Goal: Transaction & Acquisition: Purchase product/service

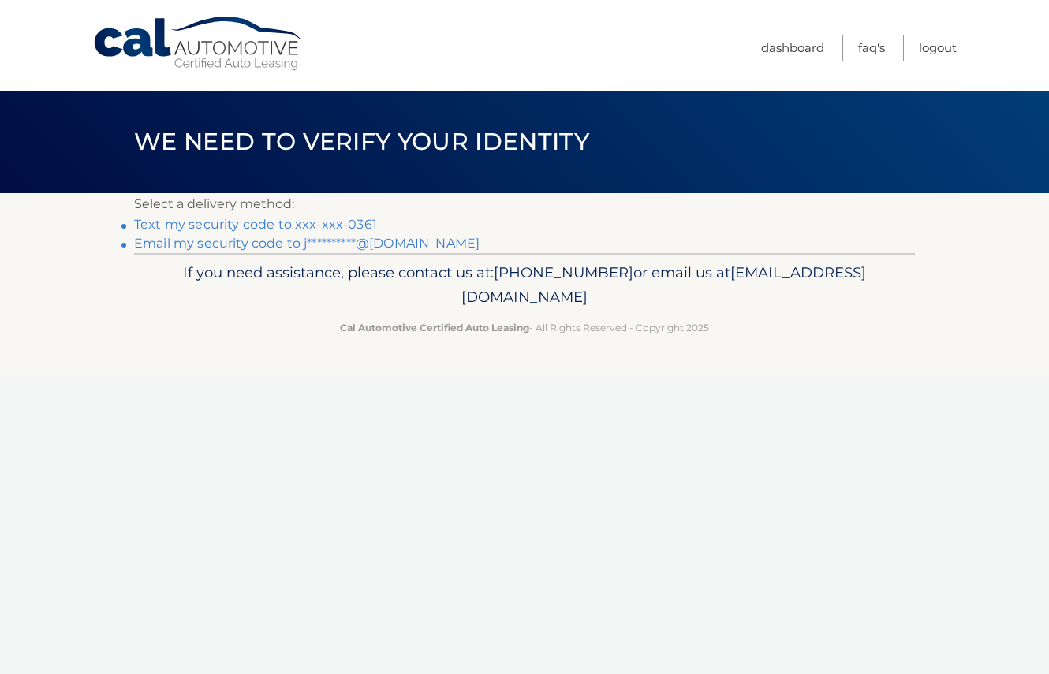
click at [336, 226] on link "Text my security code to xxx-xxx-0361" at bounding box center [255, 224] width 243 height 15
click at [330, 225] on link "Text my security code to xxx-xxx-0361" at bounding box center [255, 224] width 243 height 15
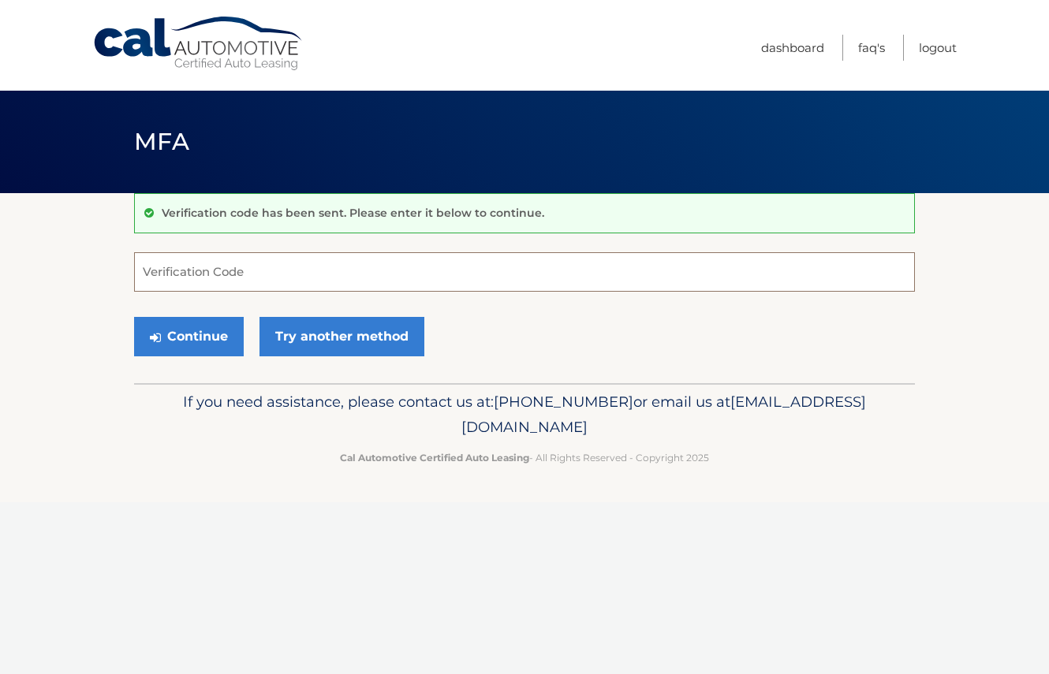
click at [222, 260] on input "Verification Code" at bounding box center [524, 271] width 781 height 39
type input "737788"
click at [178, 357] on div "Continue Try another method" at bounding box center [524, 338] width 781 height 54
click at [180, 332] on button "Continue" at bounding box center [189, 336] width 110 height 39
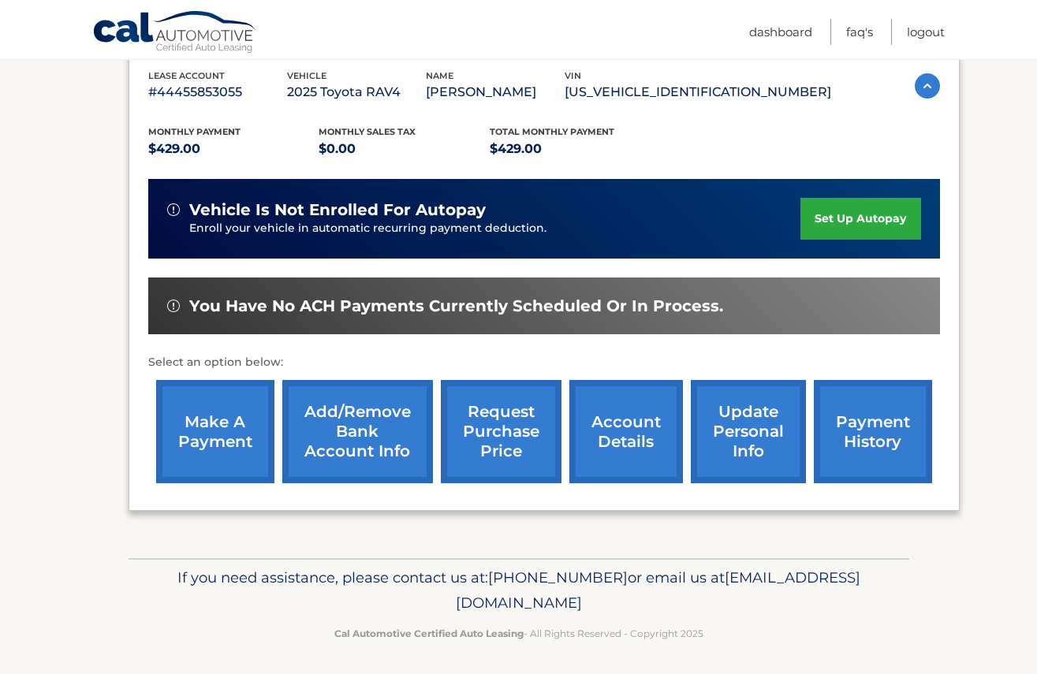
scroll to position [281, 0]
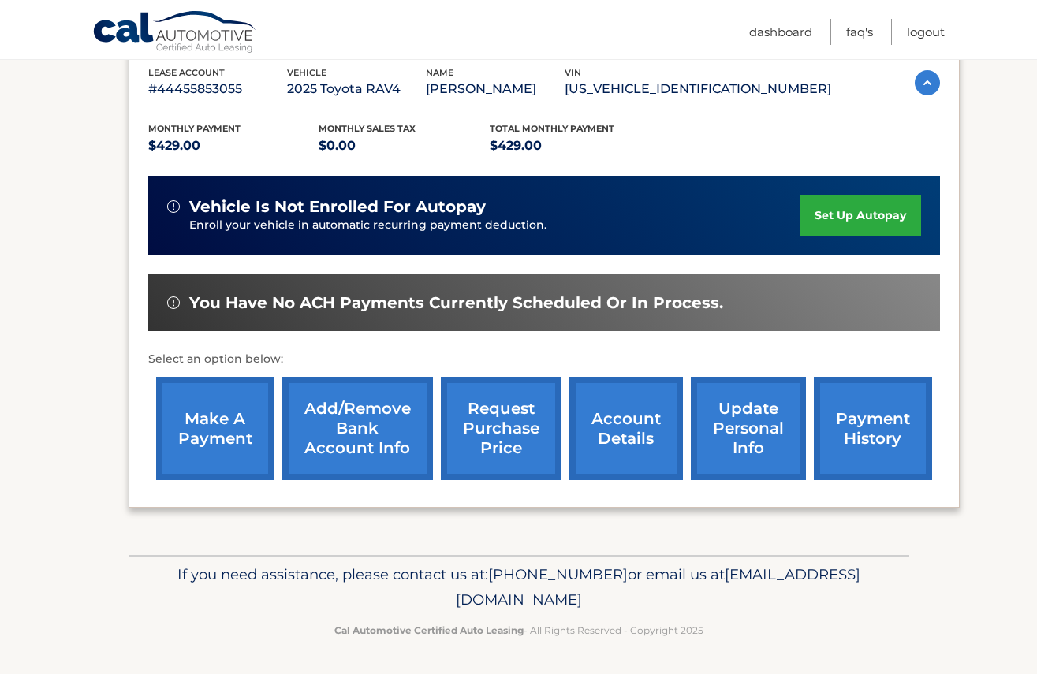
click at [876, 421] on link "payment history" at bounding box center [873, 428] width 118 height 103
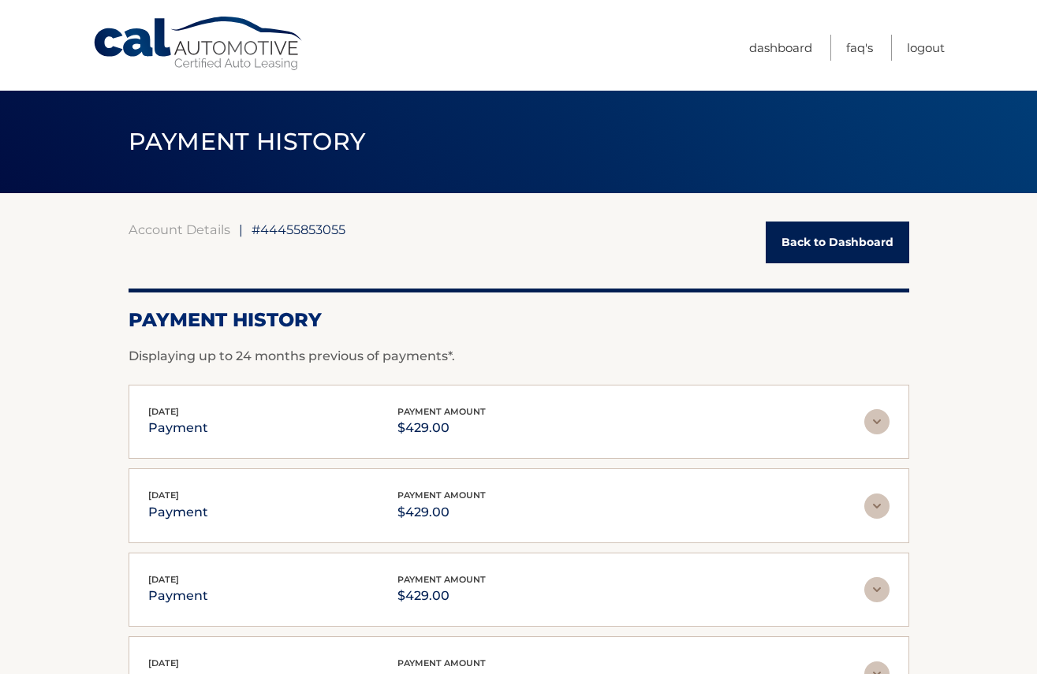
click at [880, 426] on img at bounding box center [877, 421] width 25 height 25
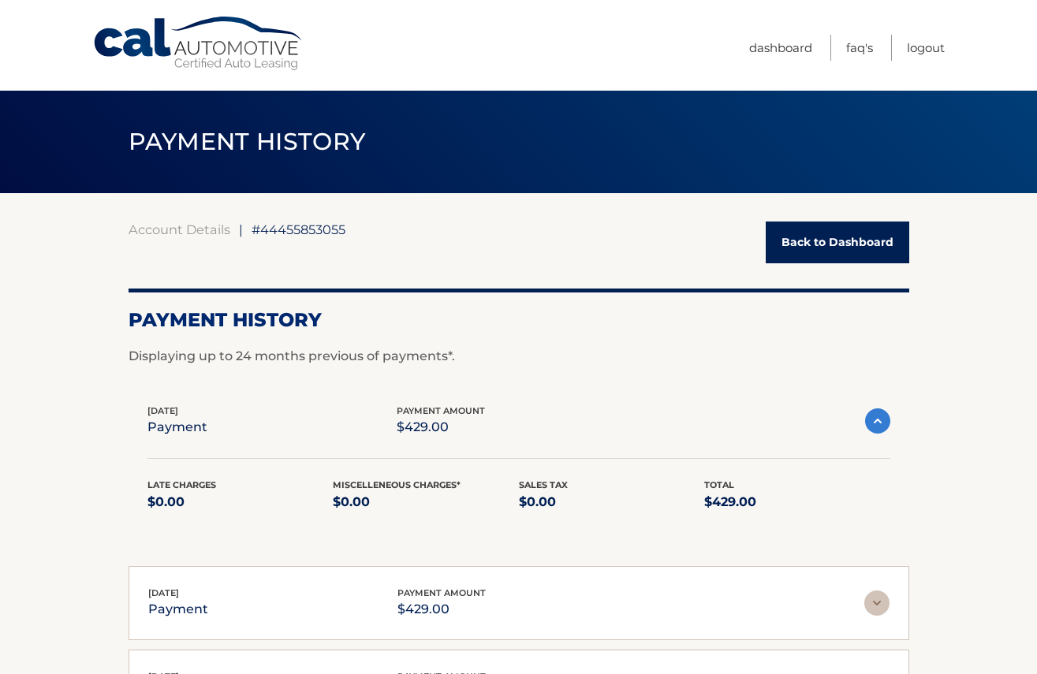
click at [880, 426] on img at bounding box center [877, 421] width 25 height 25
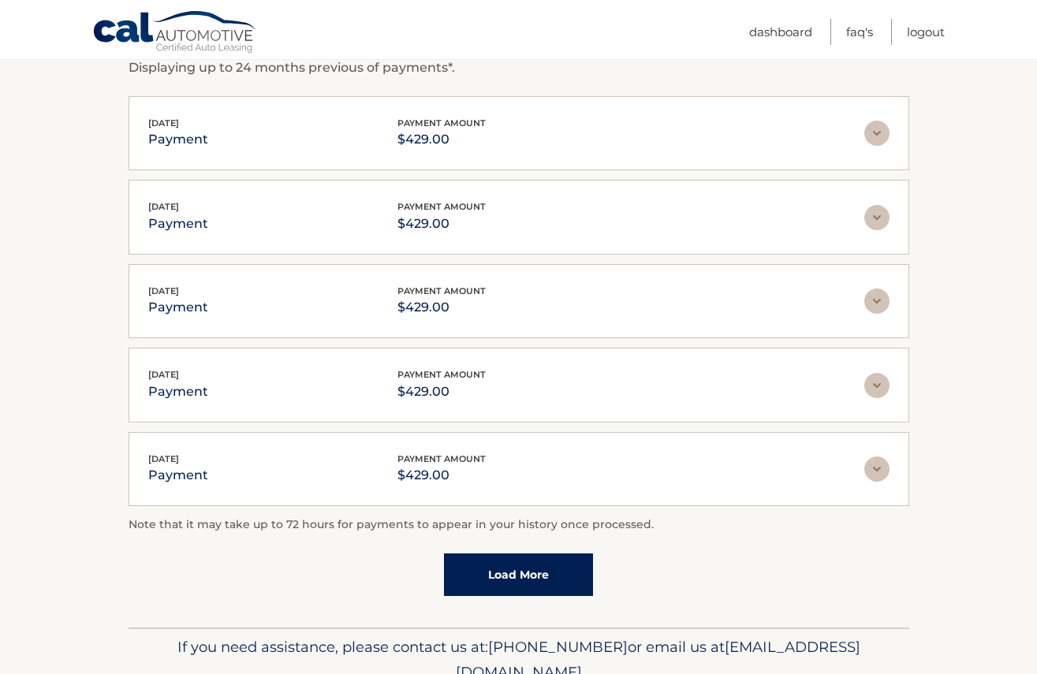
scroll to position [290, 0]
click at [482, 569] on link "Load More" at bounding box center [518, 573] width 149 height 43
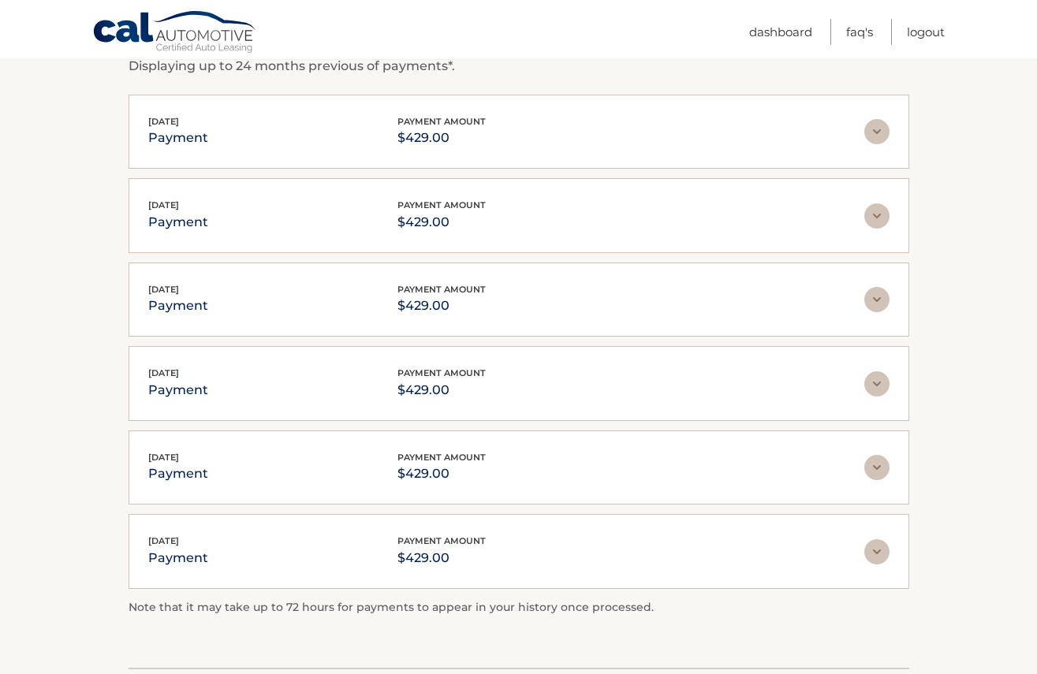
click at [179, 536] on span "Mar 09, 2025" at bounding box center [163, 541] width 31 height 11
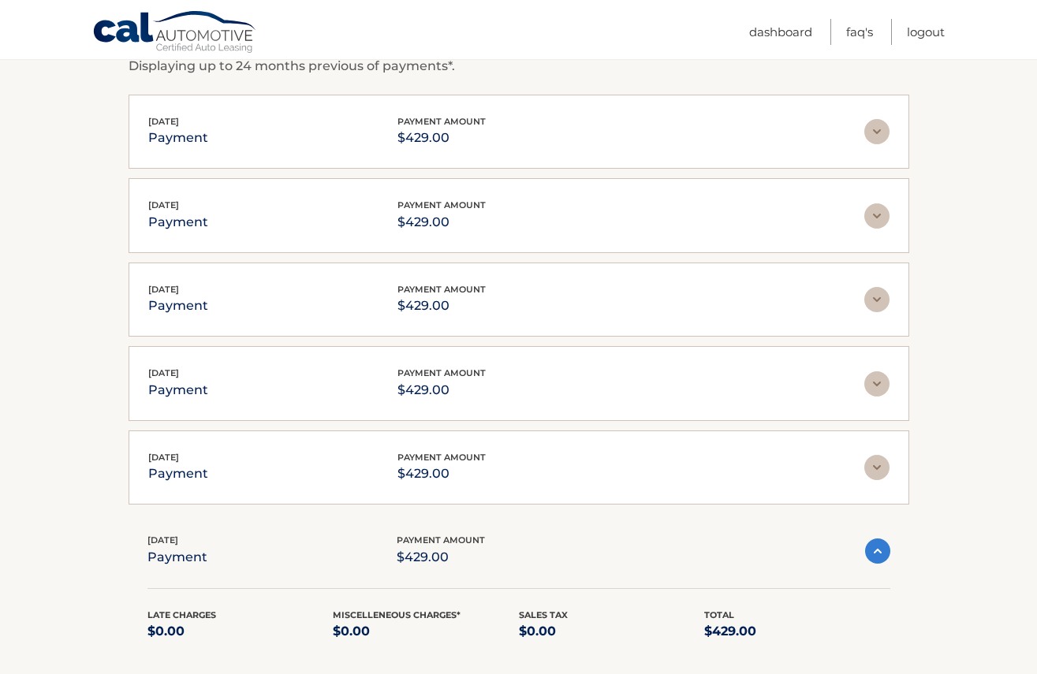
click at [178, 536] on span "Mar 09, 2025" at bounding box center [163, 540] width 31 height 11
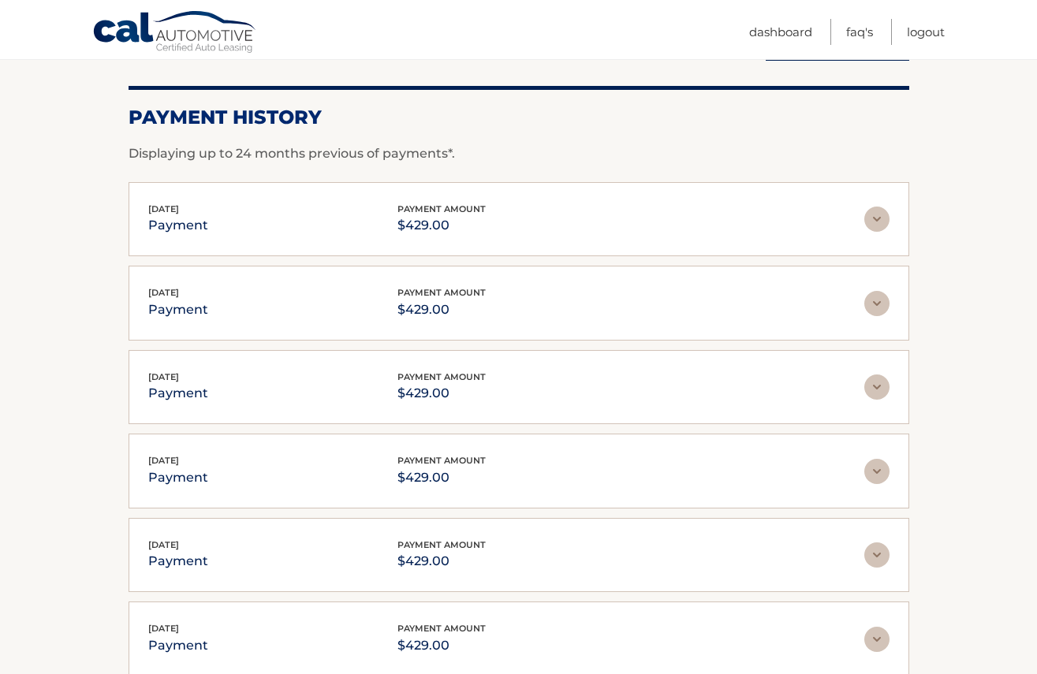
scroll to position [0, 0]
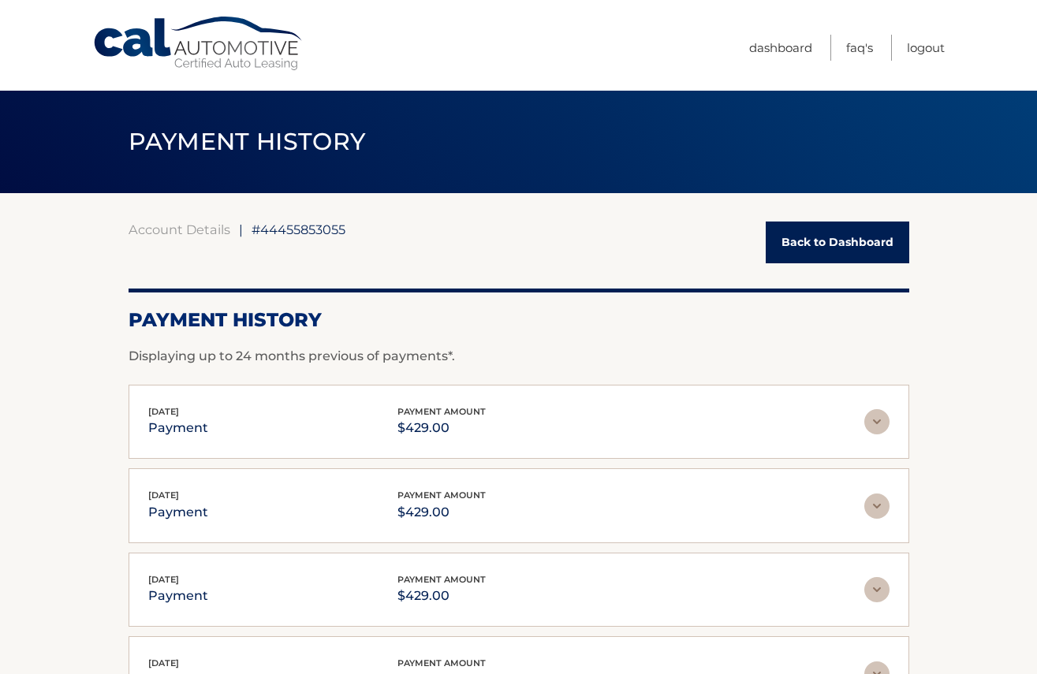
click at [170, 49] on link "Cal Automotive" at bounding box center [198, 44] width 213 height 56
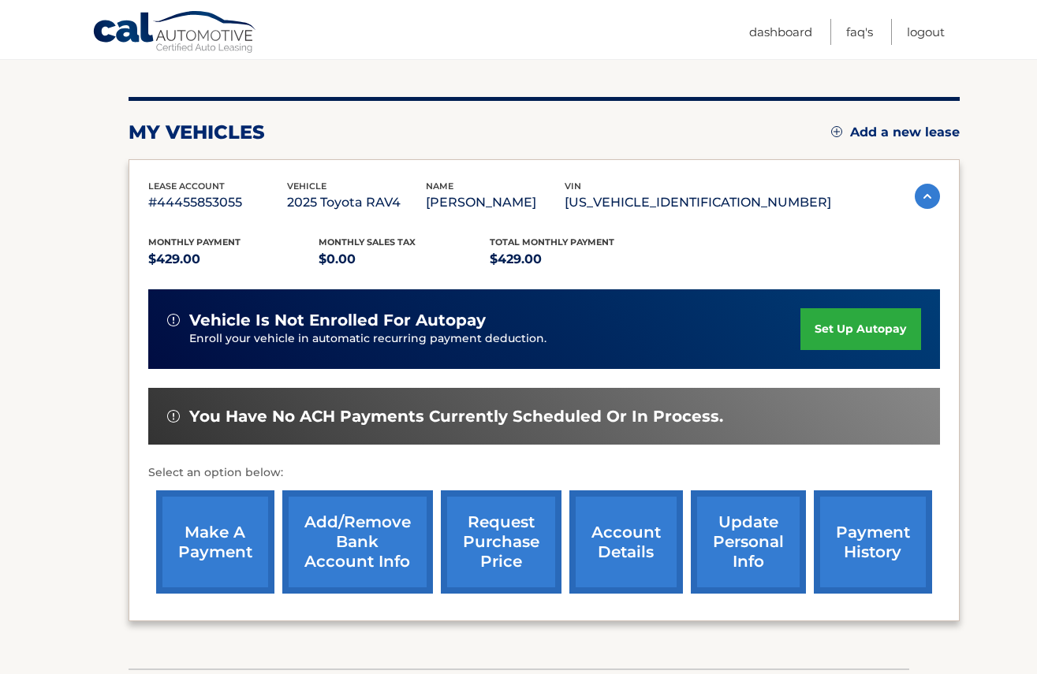
scroll to position [170, 0]
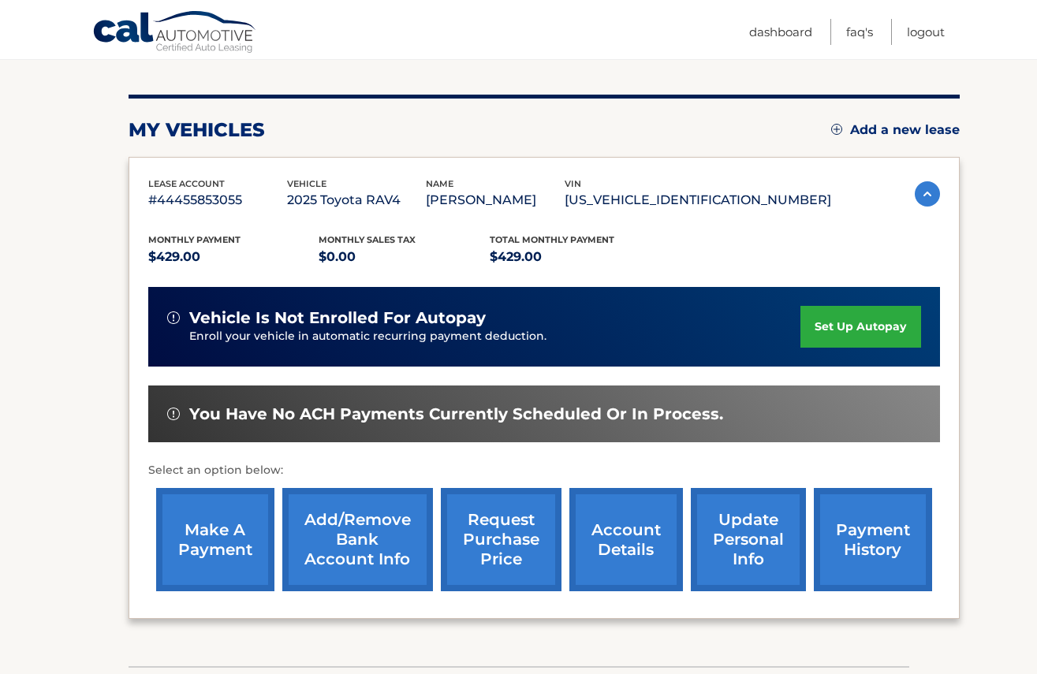
click at [623, 550] on link "account details" at bounding box center [627, 539] width 114 height 103
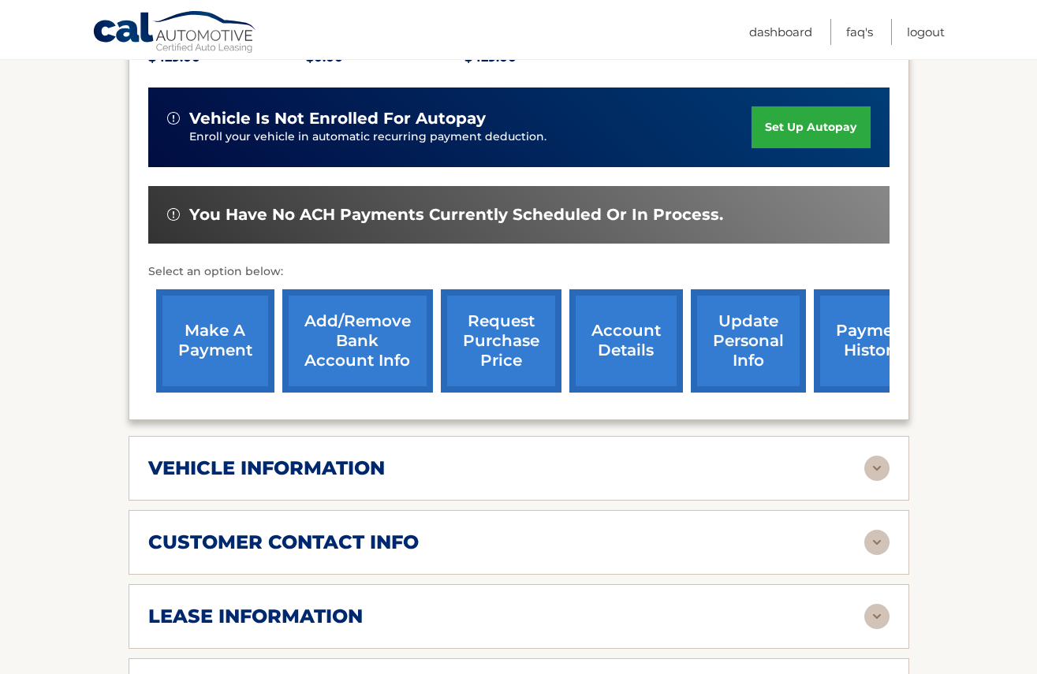
scroll to position [393, 0]
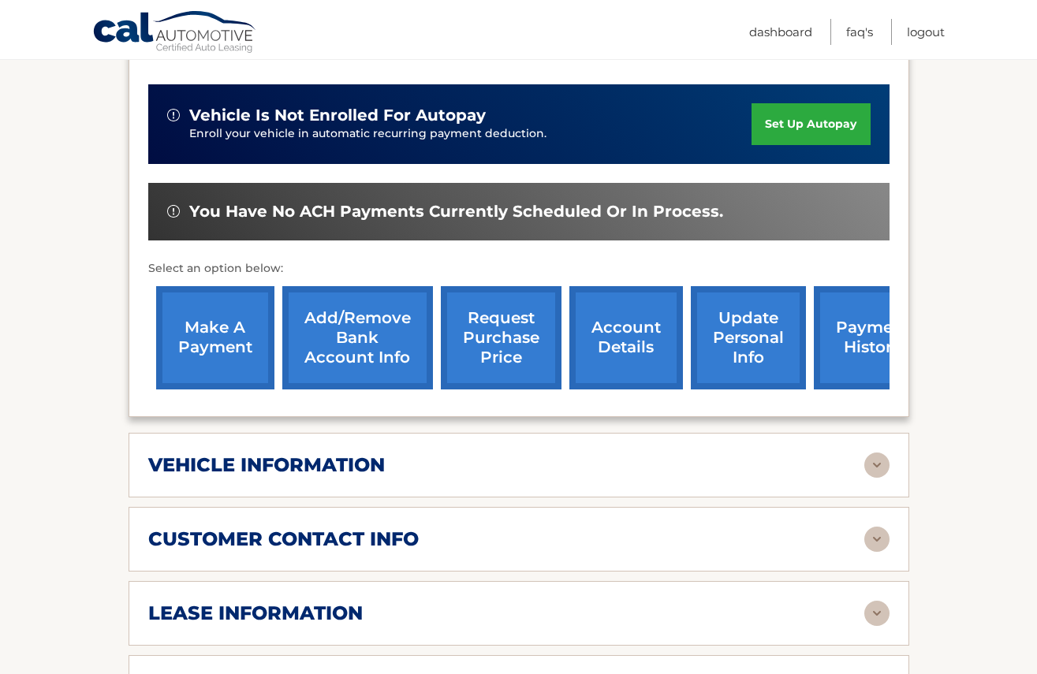
click at [428, 464] on div "vehicle information" at bounding box center [506, 466] width 716 height 24
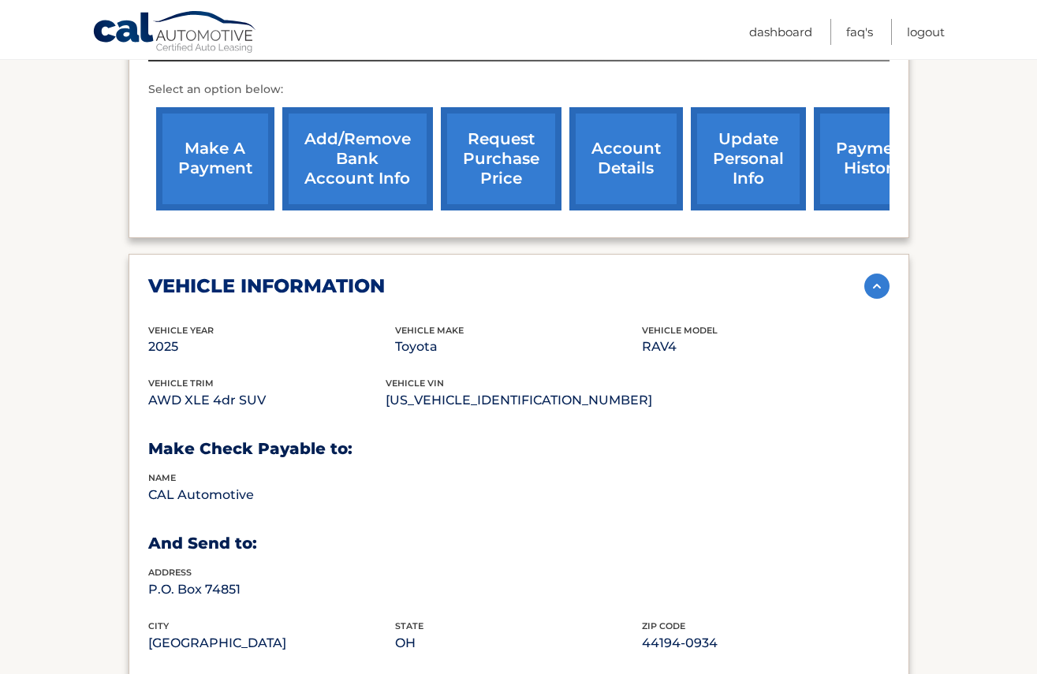
scroll to position [614, 0]
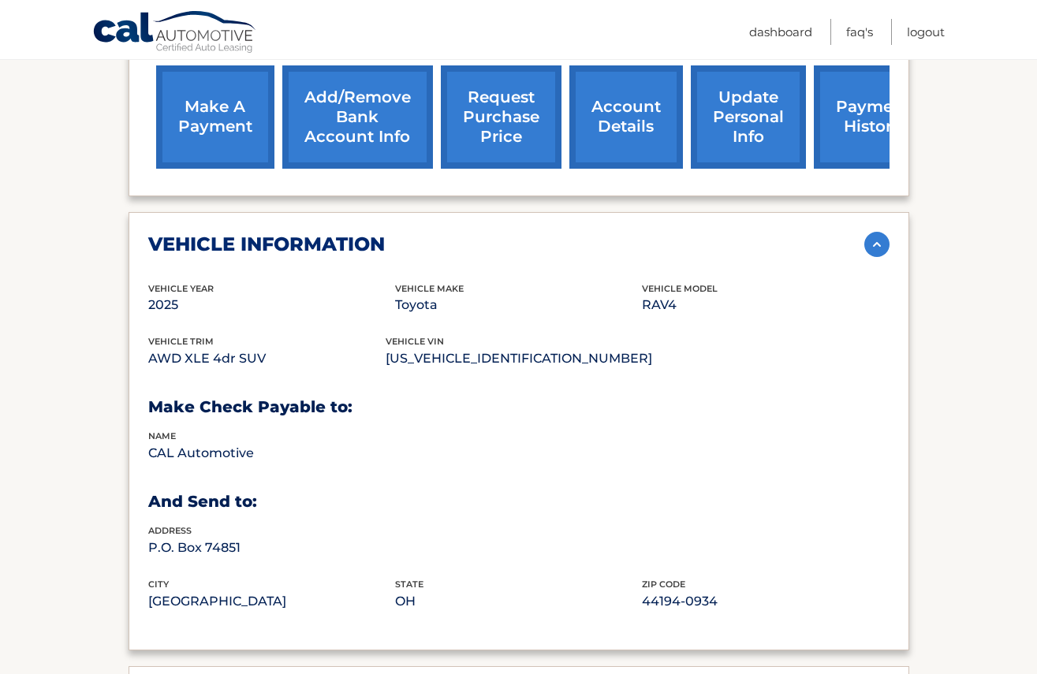
click at [464, 237] on div "vehicle information" at bounding box center [506, 245] width 716 height 24
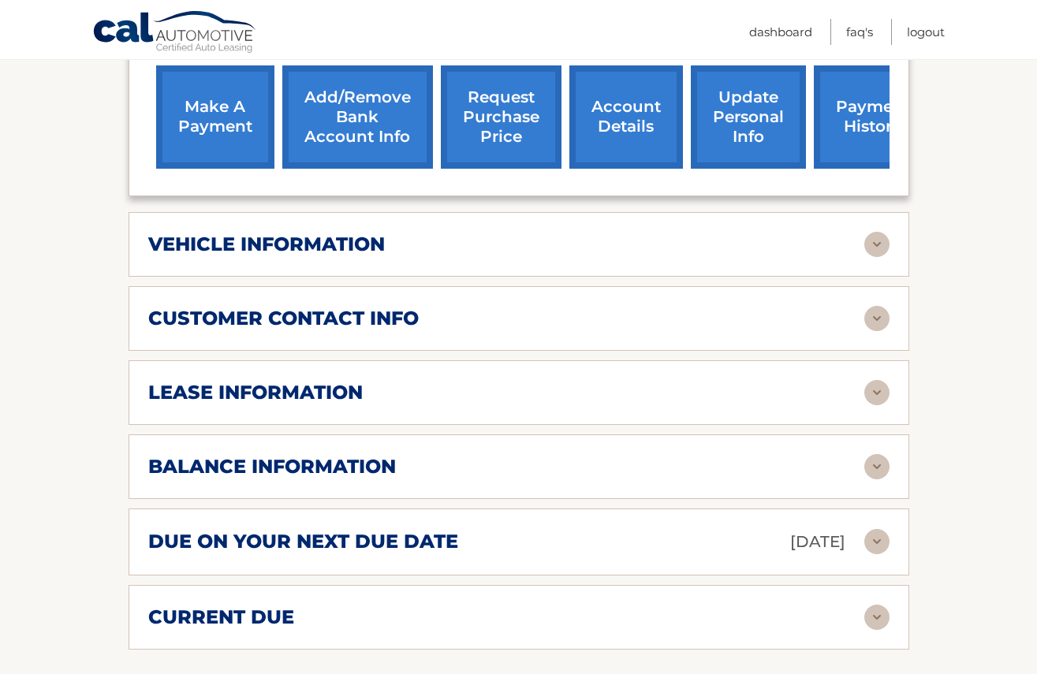
click at [462, 536] on div "due on your next due date Sep 09, 2025" at bounding box center [506, 543] width 716 height 28
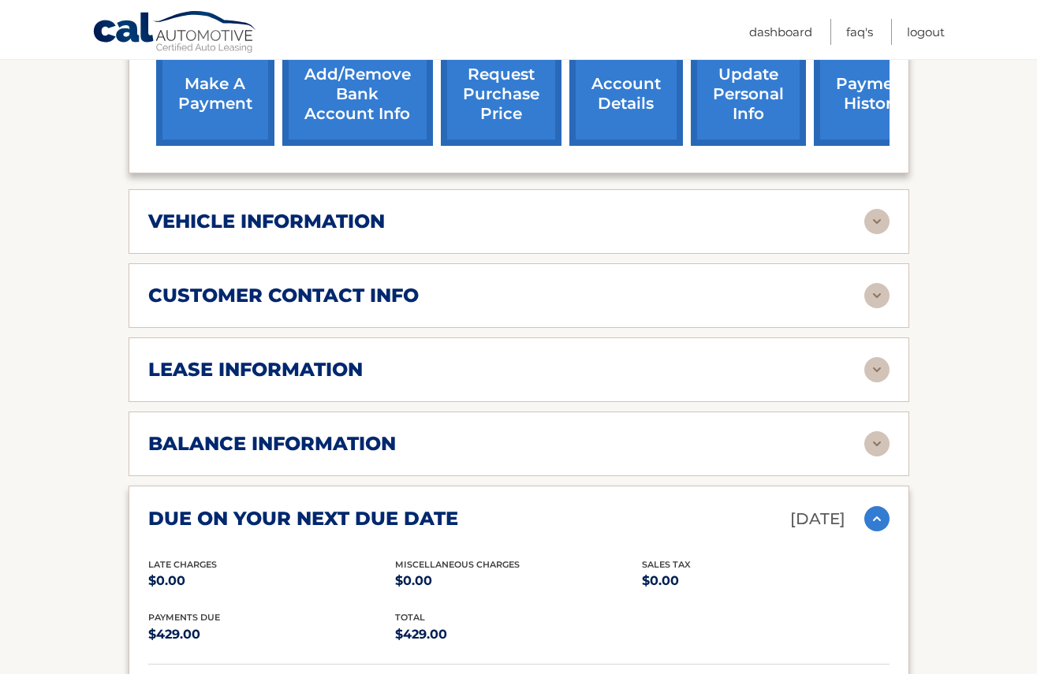
scroll to position [637, 0]
click at [221, 92] on link "make a payment" at bounding box center [215, 94] width 118 height 103
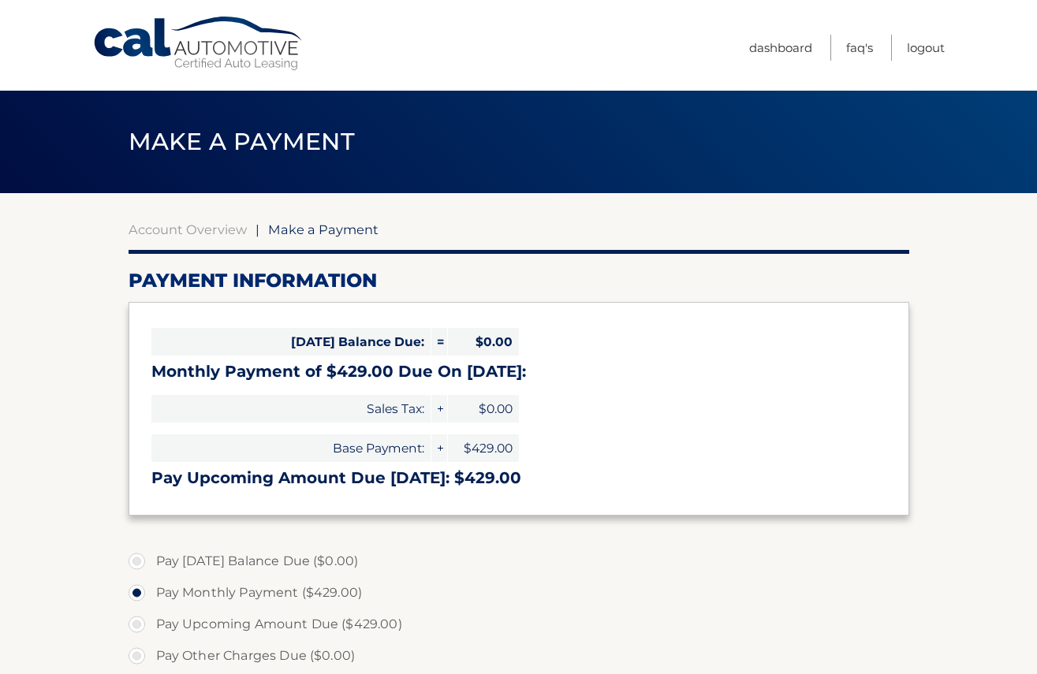
select select "Y2VjYWI3NGEtZDAyMS00Yzc2LTk2NzYtOTczMWEyOGMzZjgx"
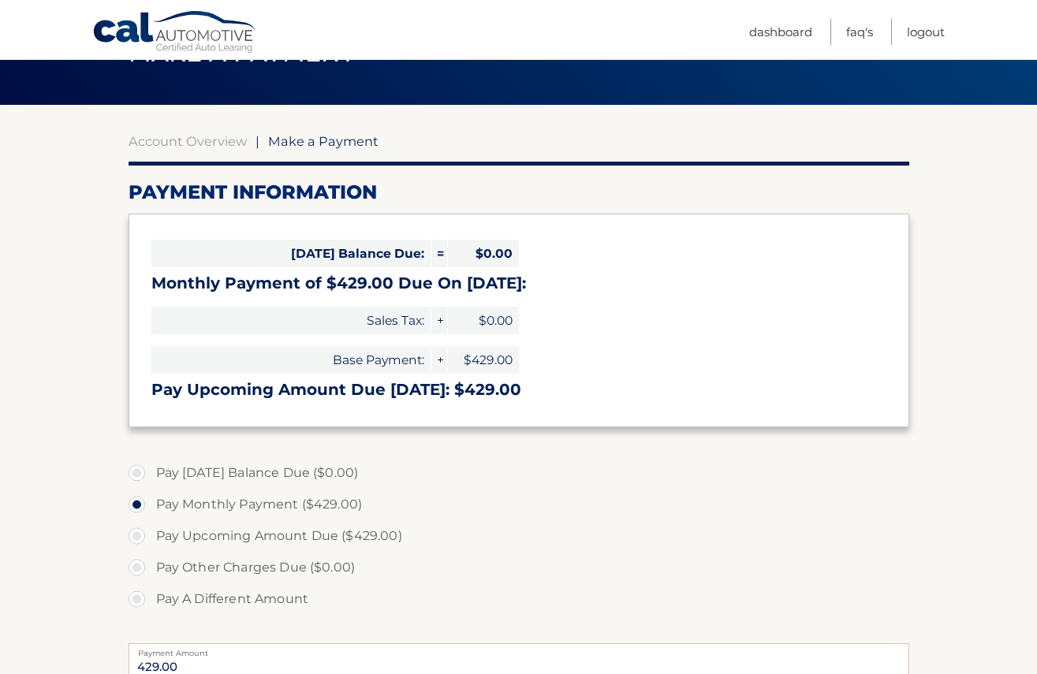
scroll to position [90, 0]
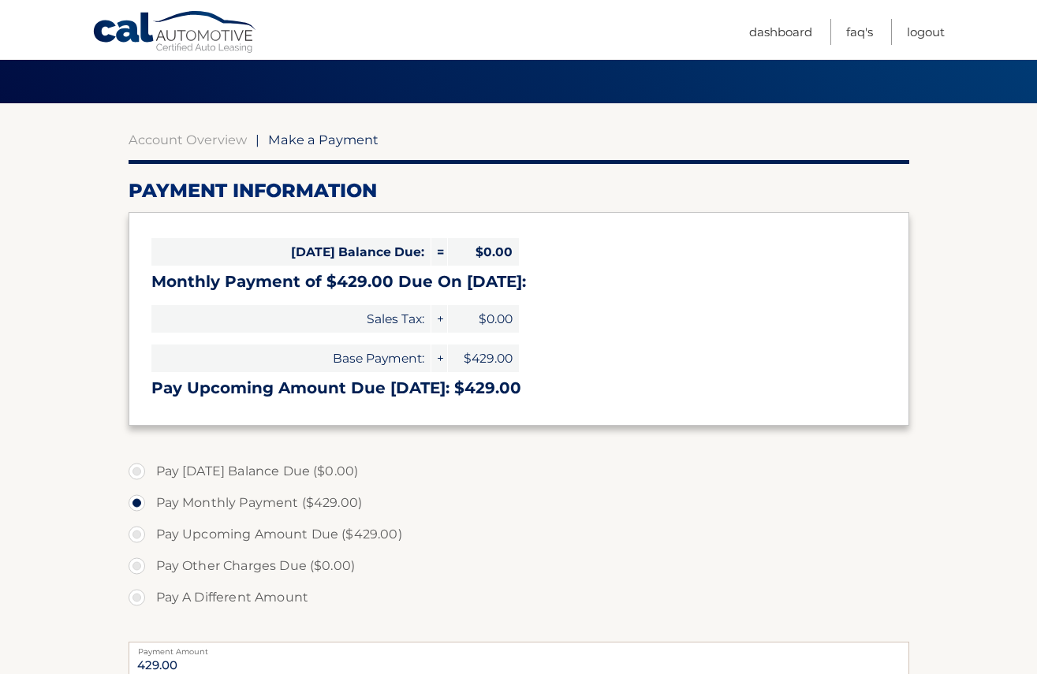
click at [192, 529] on label "Pay Upcoming Amount Due ($429.00)" at bounding box center [519, 535] width 781 height 32
click at [151, 529] on input "Pay Upcoming Amount Due ($429.00)" at bounding box center [143, 531] width 16 height 25
radio input "true"
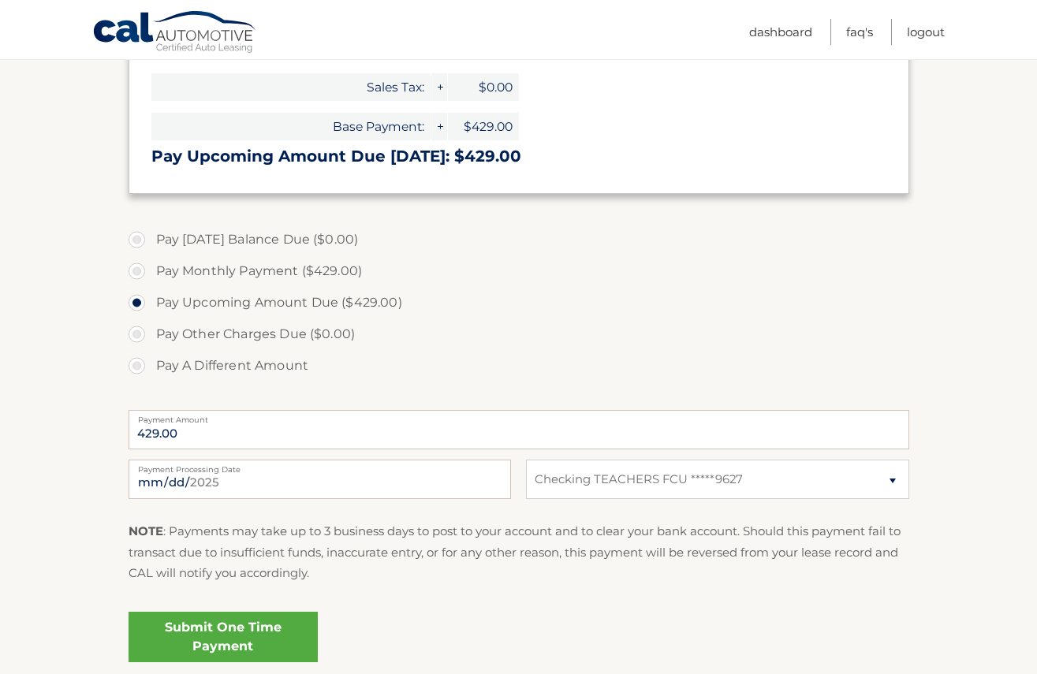
scroll to position [329, 0]
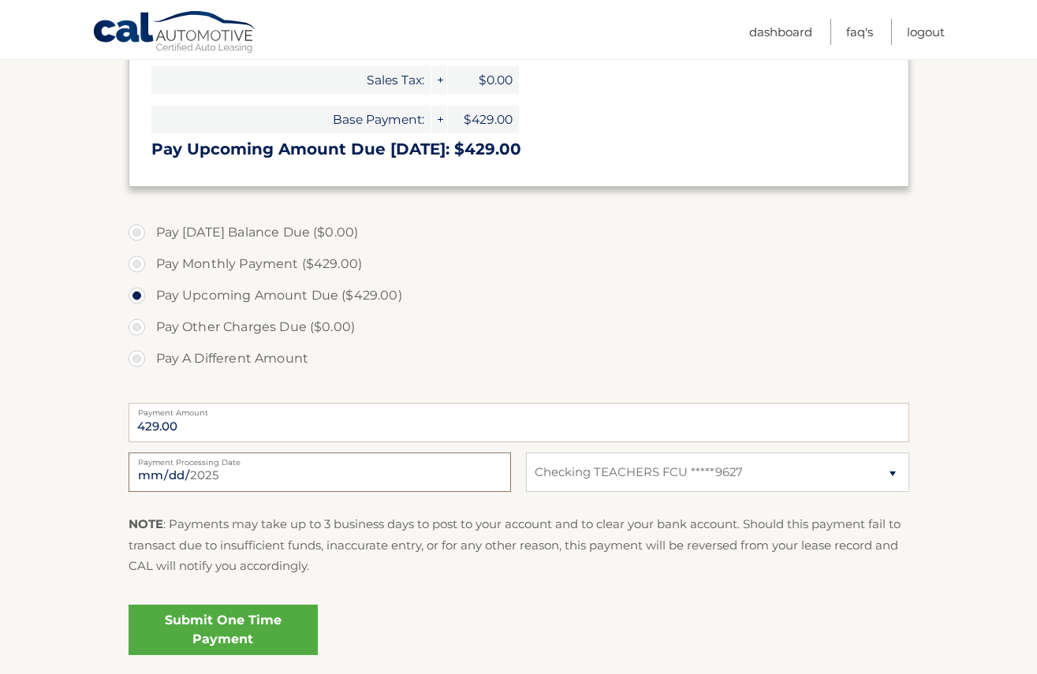
click at [393, 470] on input "2025-08-25" at bounding box center [320, 472] width 383 height 39
type input "2025-09-05"
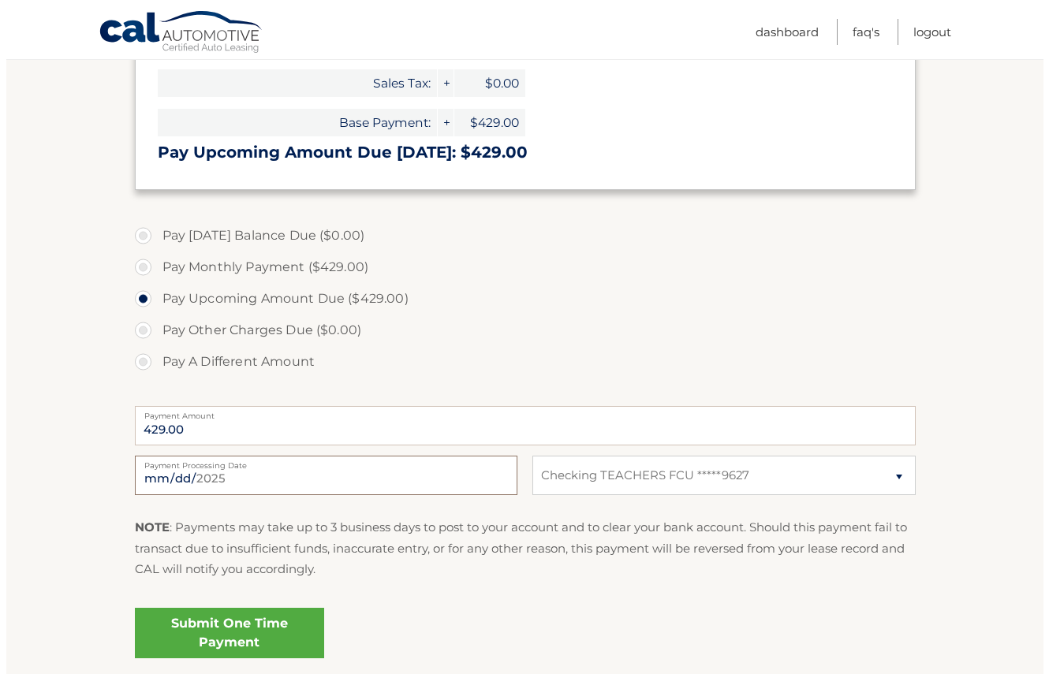
scroll to position [323, 0]
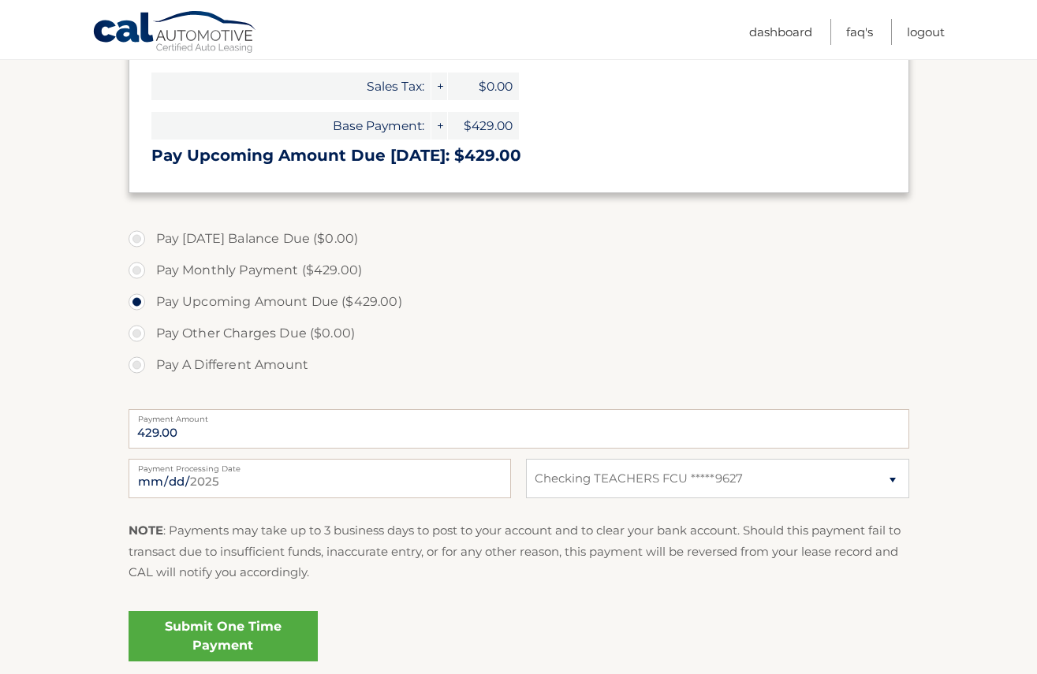
click at [248, 643] on link "Submit One Time Payment" at bounding box center [223, 636] width 189 height 50
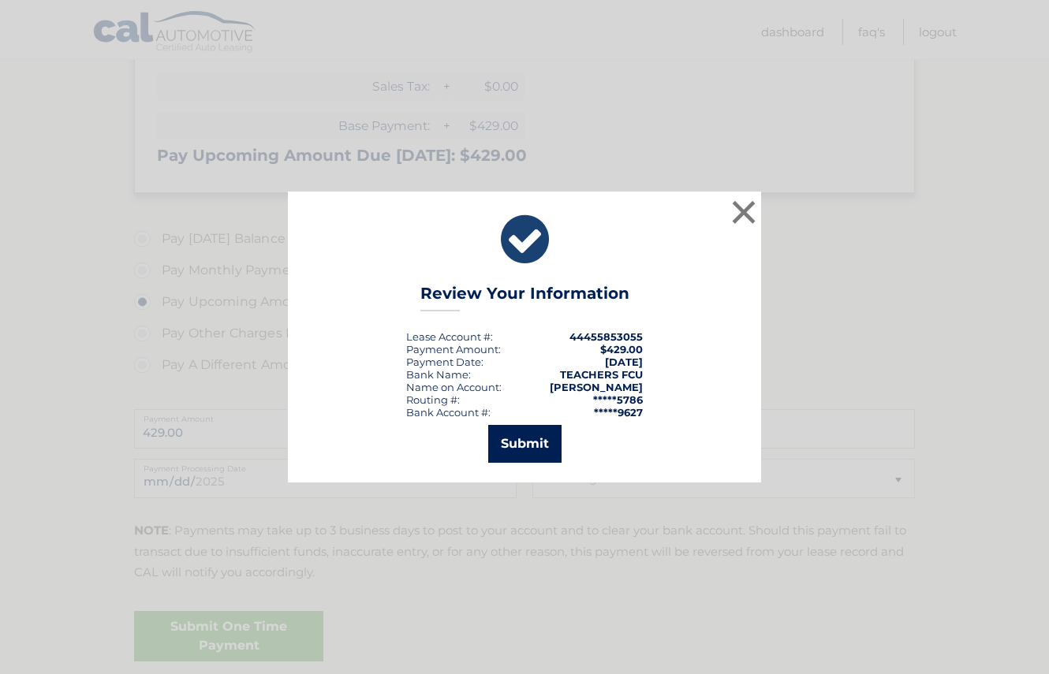
click at [539, 438] on button "Submit" at bounding box center [524, 444] width 73 height 38
